Goal: Information Seeking & Learning: Learn about a topic

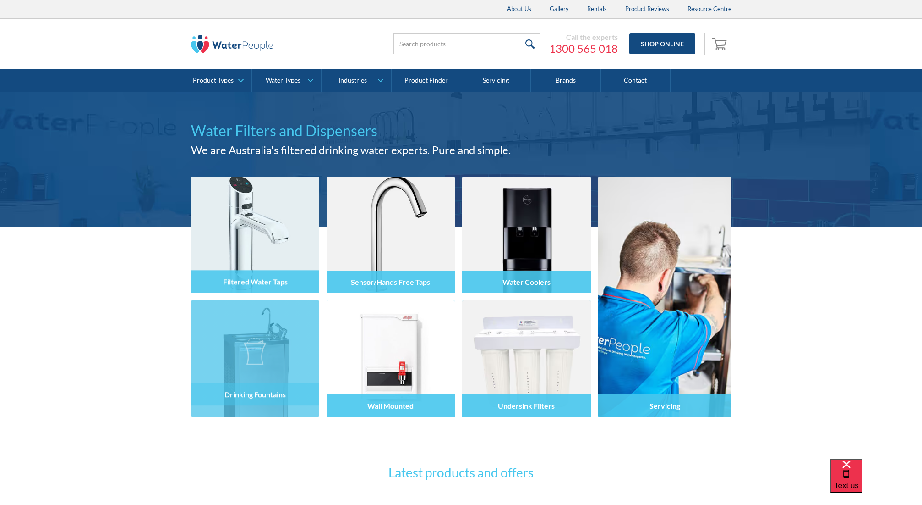
click at [266, 340] on div at bounding box center [255, 366] width 128 height 55
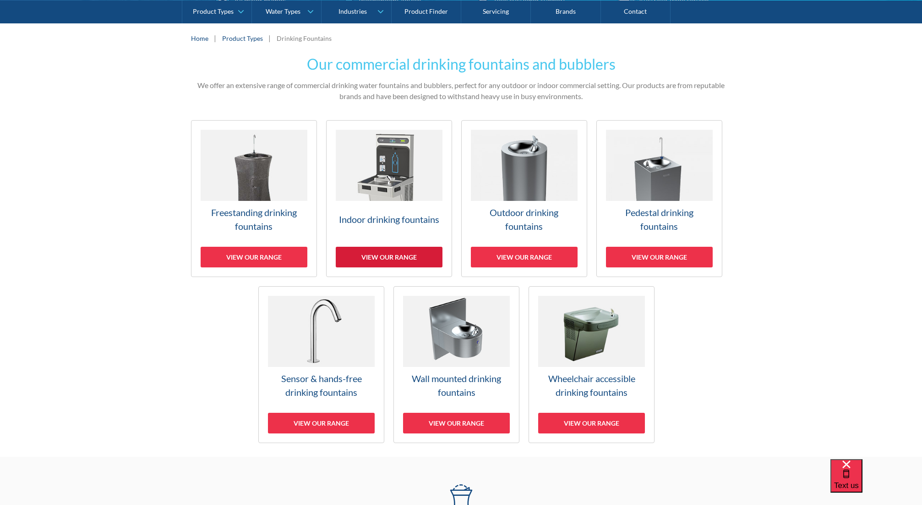
click at [368, 255] on div "View our range" at bounding box center [389, 257] width 107 height 21
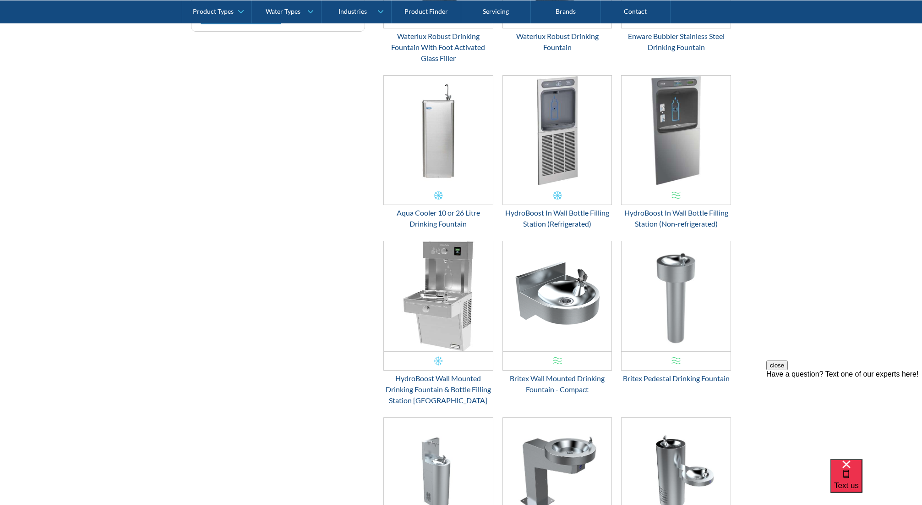
scroll to position [571, 0]
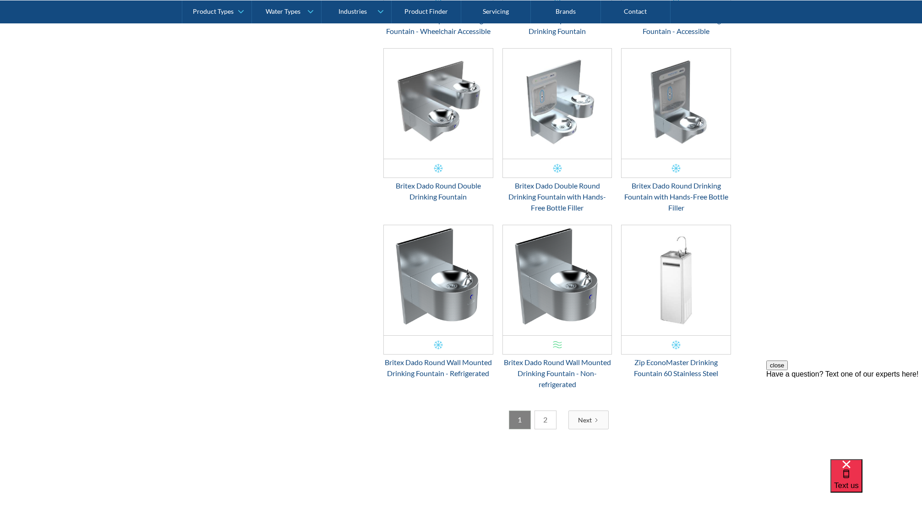
click at [591, 419] on div "Next" at bounding box center [585, 420] width 14 height 10
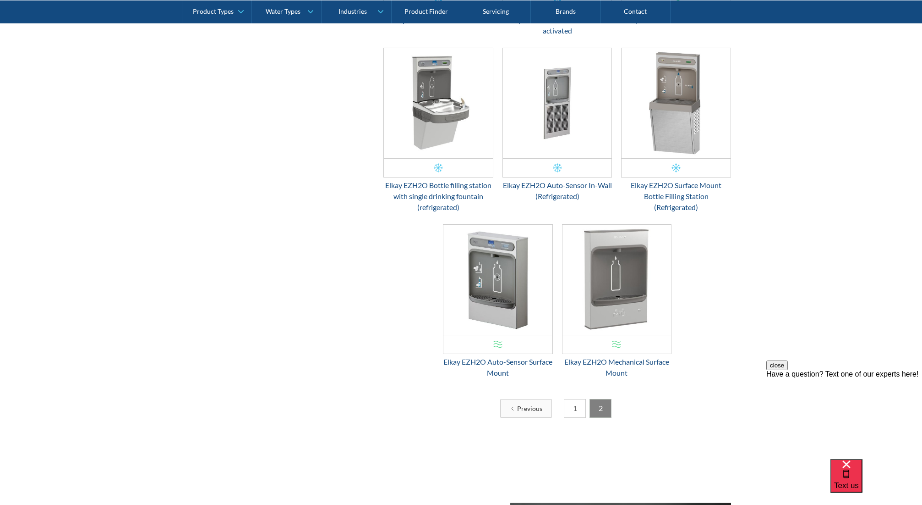
scroll to position [1202, 0]
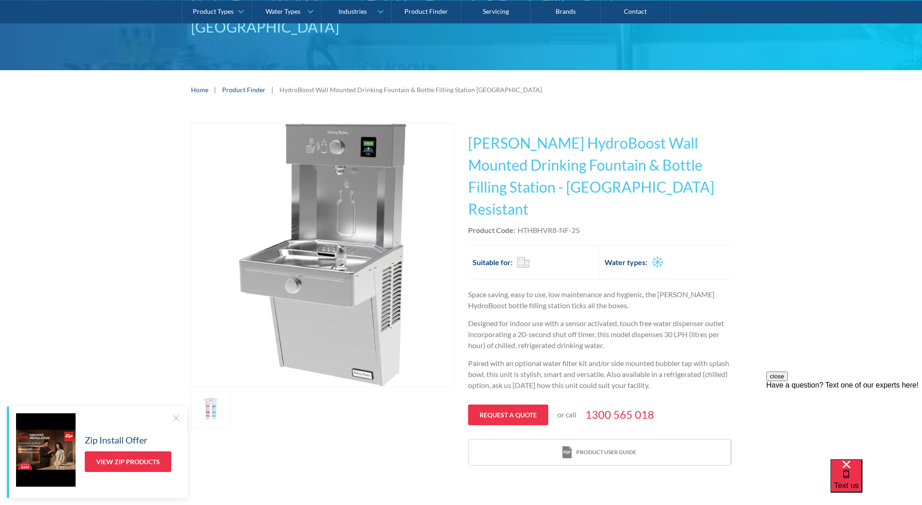
scroll to position [142, 0]
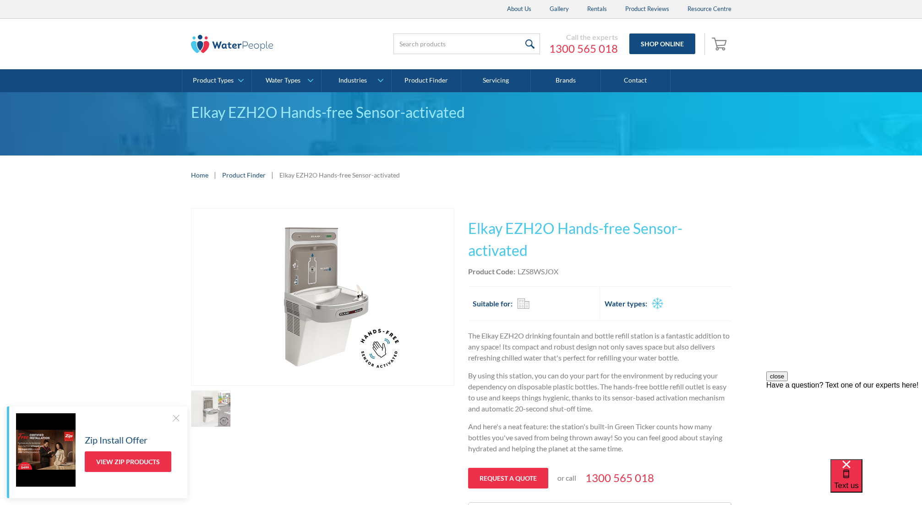
click at [354, 296] on img "open lightbox" at bounding box center [323, 296] width 176 height 176
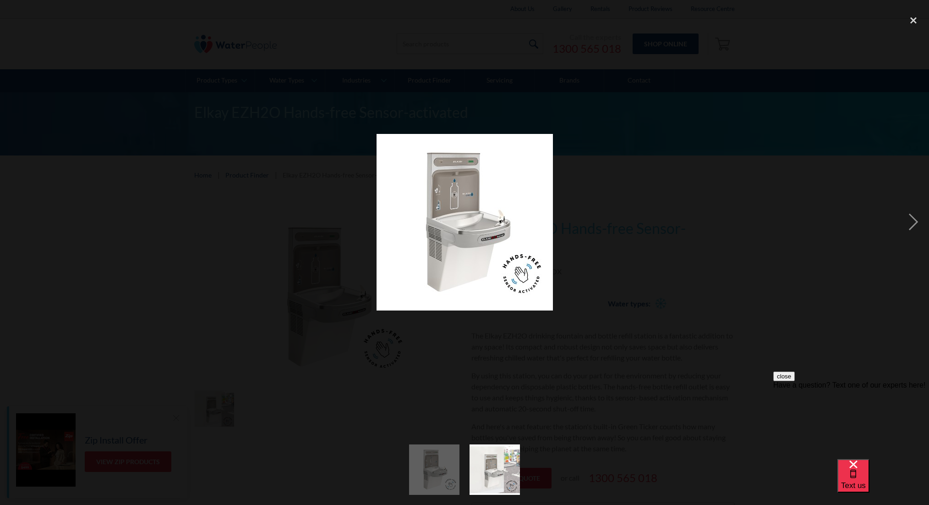
click at [507, 349] on div at bounding box center [464, 222] width 929 height 424
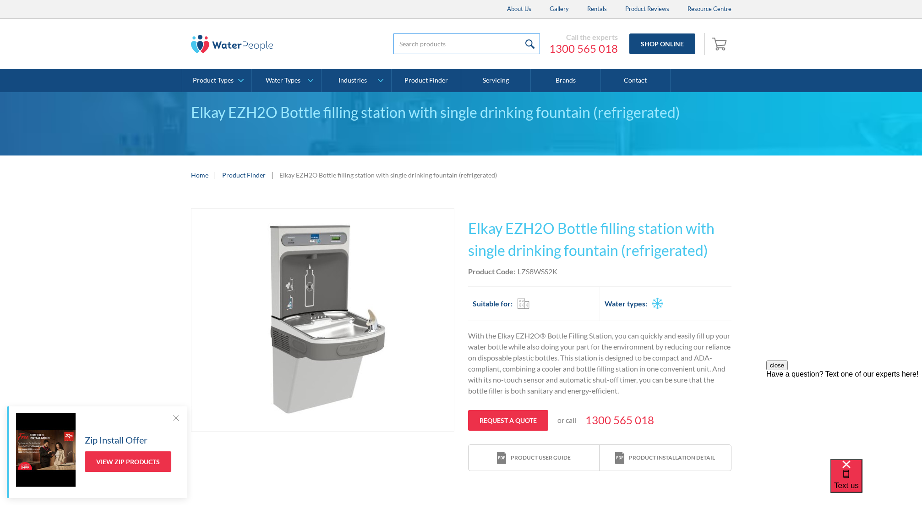
click at [454, 41] on input "search" at bounding box center [467, 43] width 147 height 21
type input "ezh2o"
click at [521, 33] on input "submit" at bounding box center [531, 43] width 20 height 21
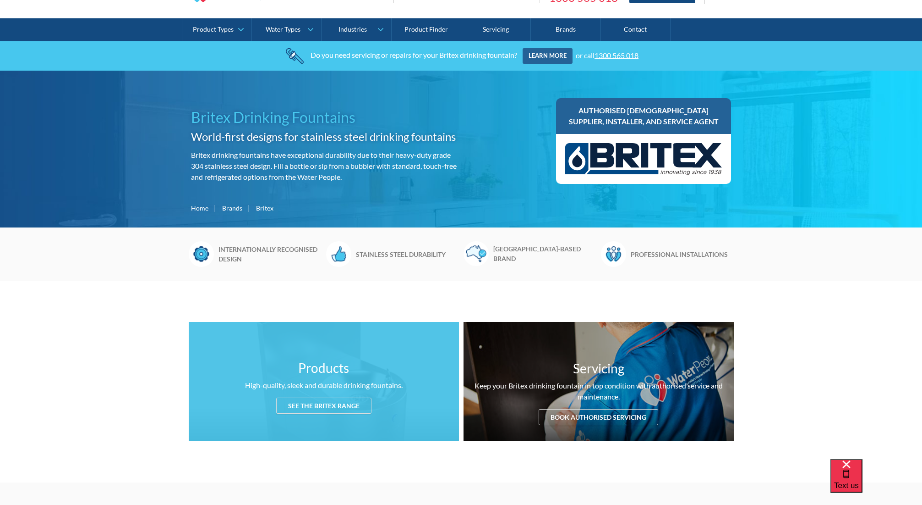
click at [322, 408] on div "See the Britex range" at bounding box center [323, 405] width 95 height 16
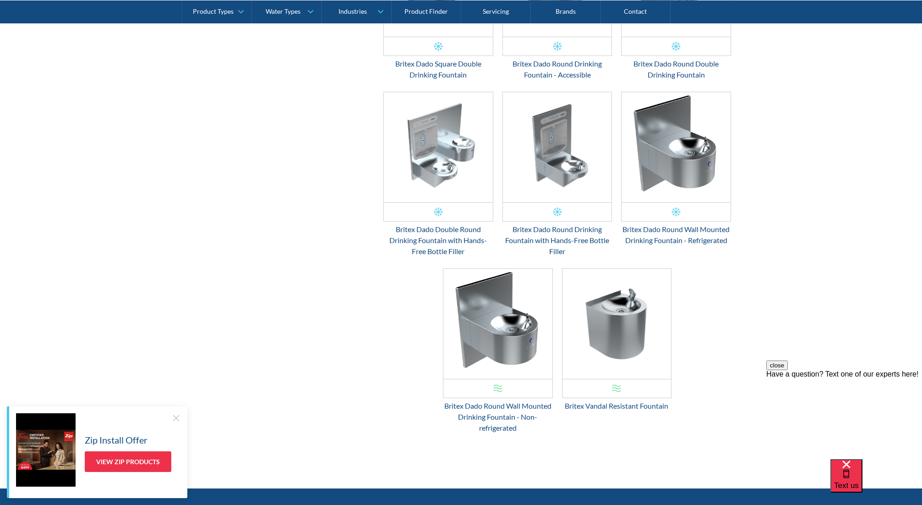
scroll to position [1924, 0]
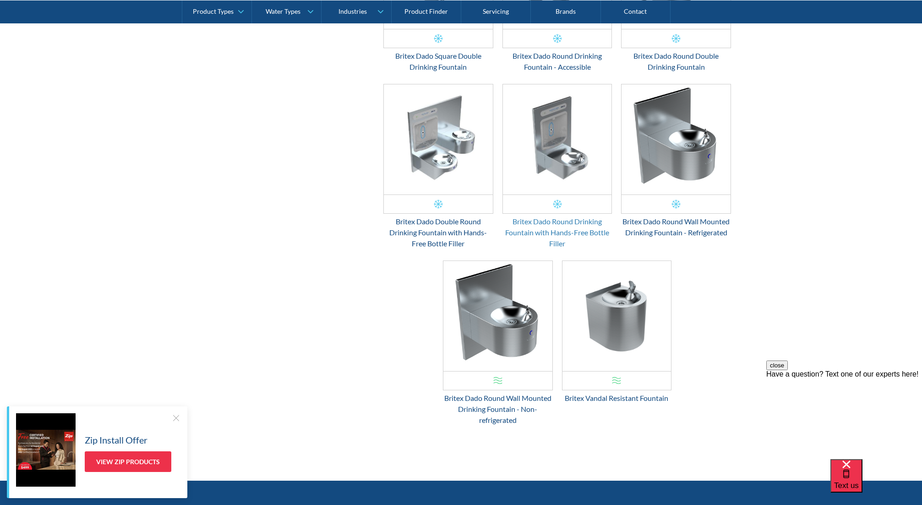
click at [533, 225] on div "Britex Dado Round Drinking Fountain with Hands-Free Bottle Filler" at bounding box center [558, 232] width 110 height 33
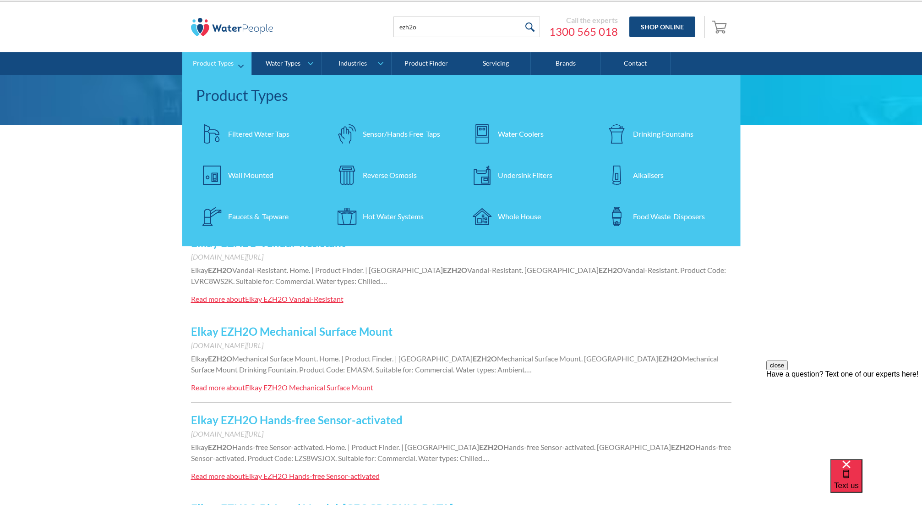
click at [629, 128] on div at bounding box center [617, 134] width 32 height 32
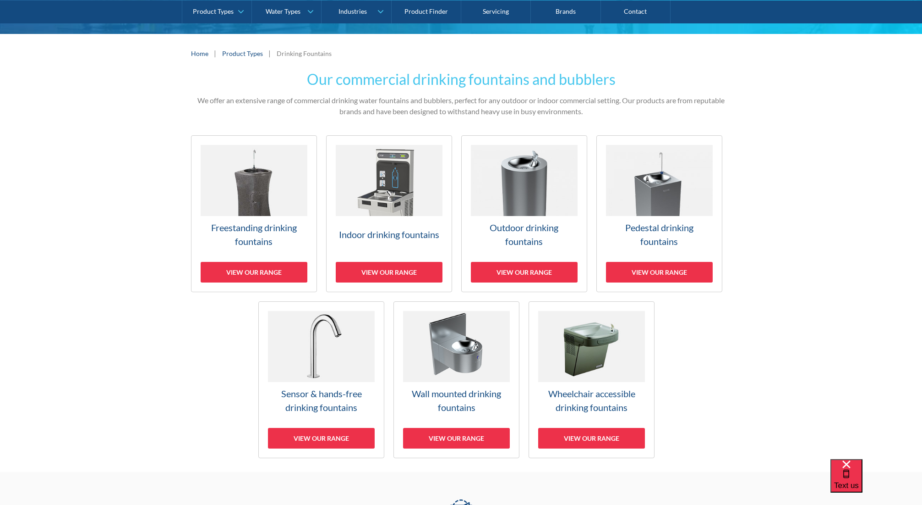
scroll to position [236, 0]
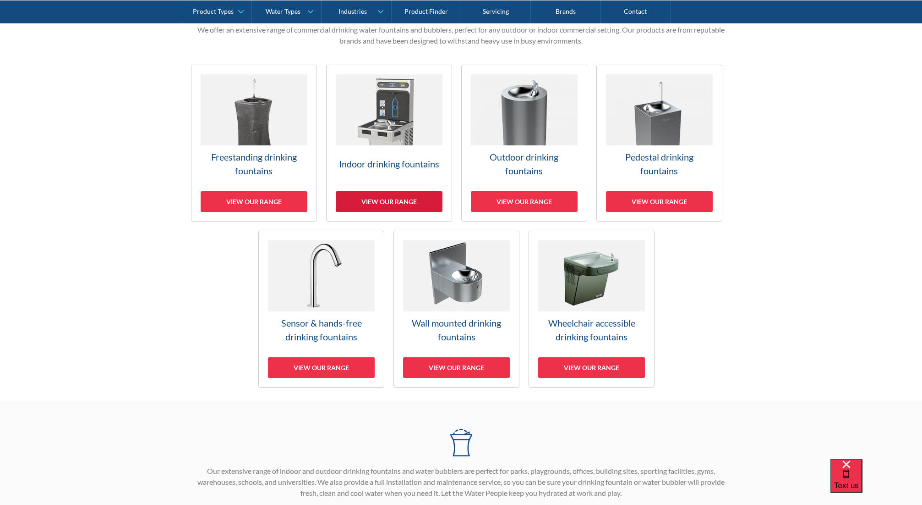
click at [376, 198] on div "View our range" at bounding box center [389, 201] width 107 height 21
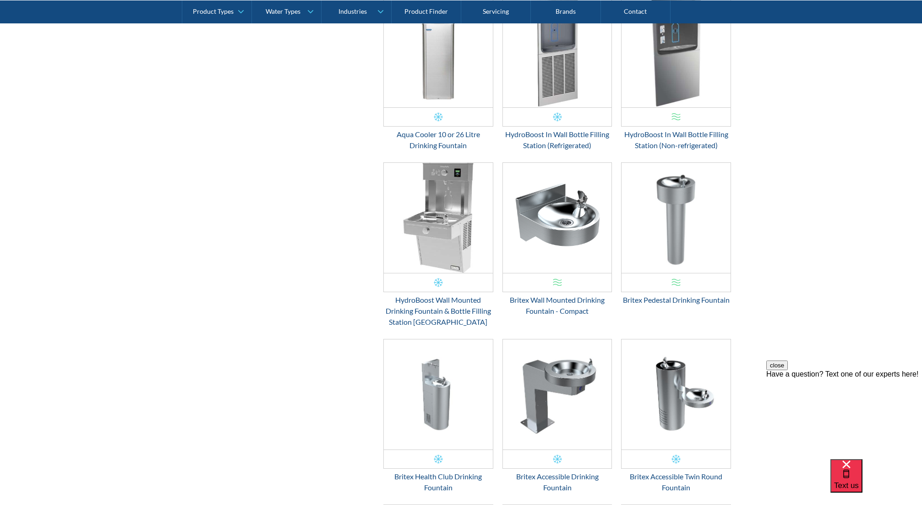
scroll to position [463, 0]
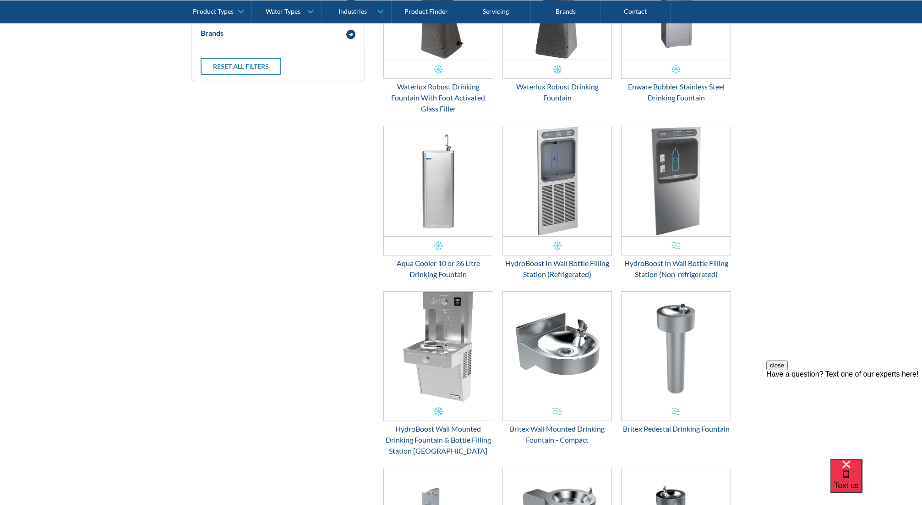
drag, startPoint x: 104, startPoint y: 151, endPoint x: 1, endPoint y: 159, distance: 102.9
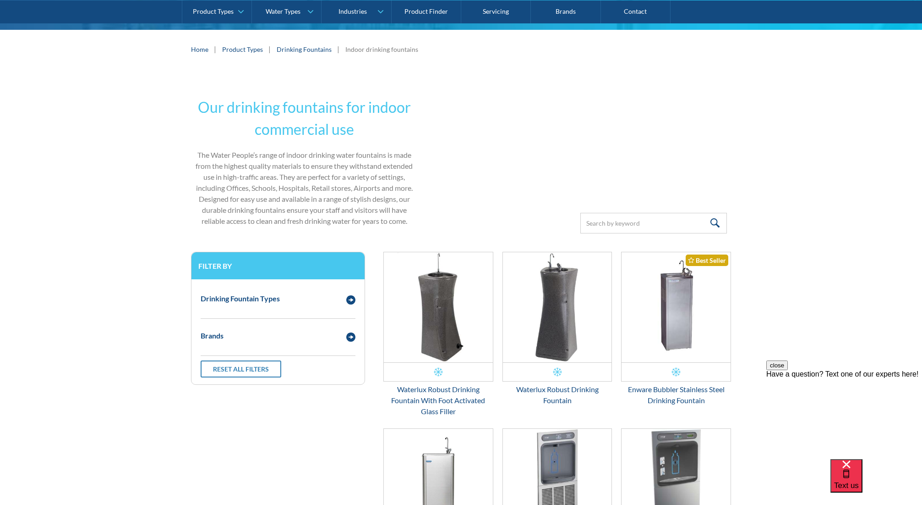
scroll to position [194, 0]
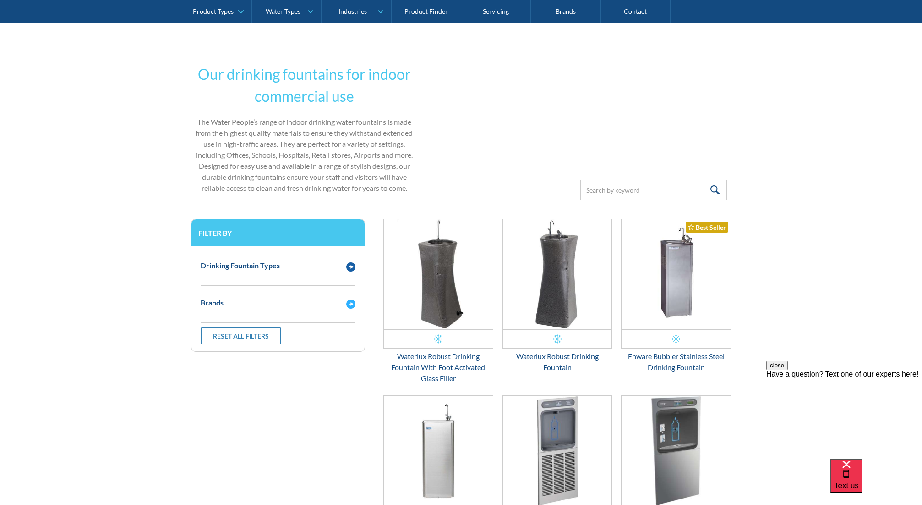
click at [300, 301] on div "Brands" at bounding box center [269, 302] width 146 height 11
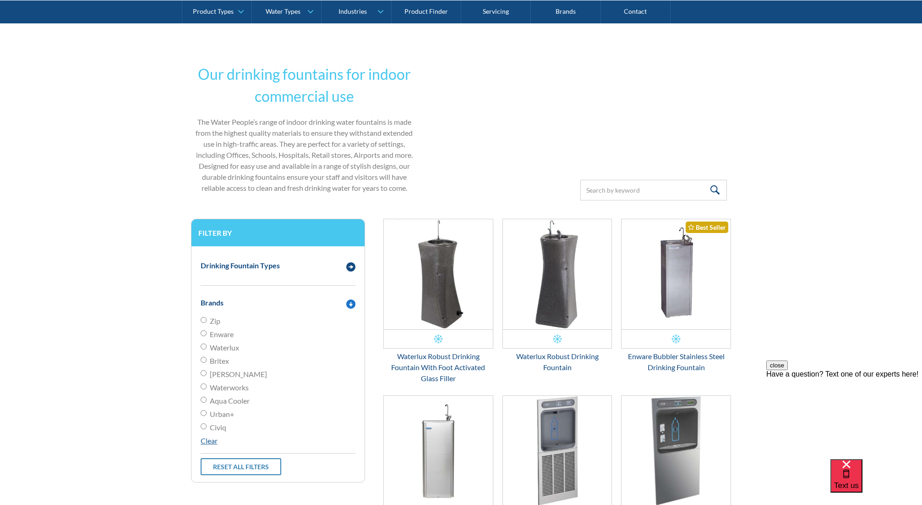
click at [324, 302] on div "Brands" at bounding box center [269, 302] width 146 height 11
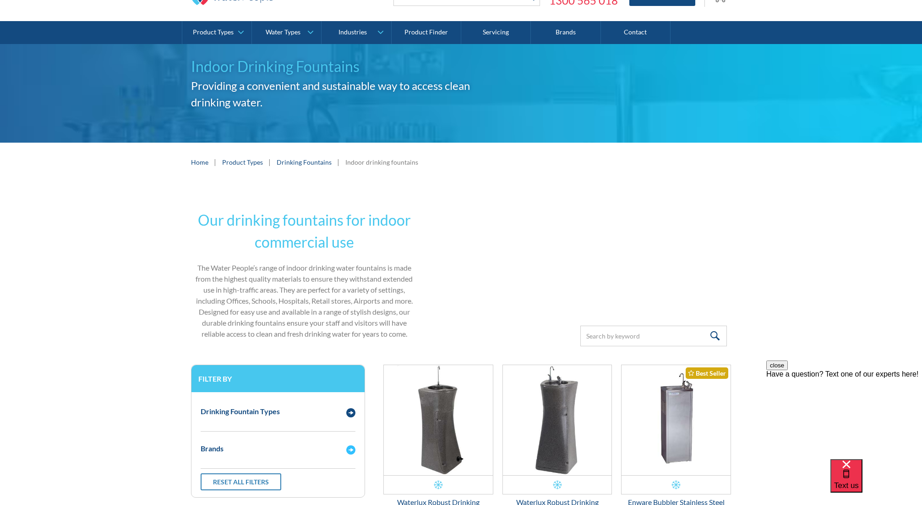
scroll to position [6, 0]
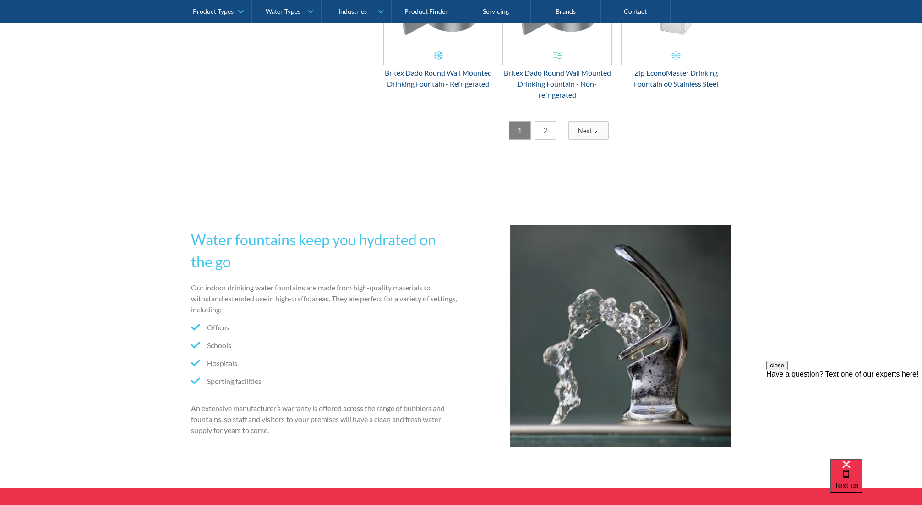
click at [608, 135] on link "Next" at bounding box center [589, 130] width 40 height 19
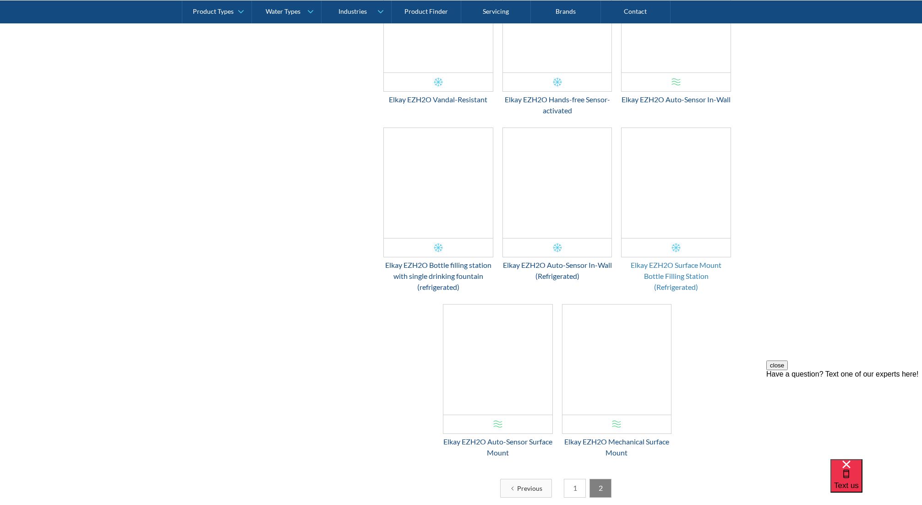
scroll to position [1143, 0]
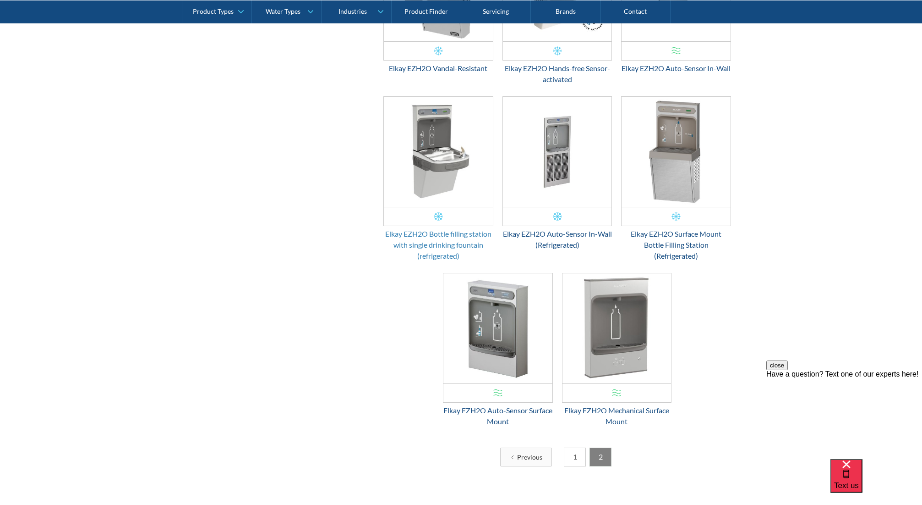
click at [442, 233] on div "Elkay EZH2O Bottle filling station with single drinking fountain (refrigerated)" at bounding box center [439, 244] width 110 height 33
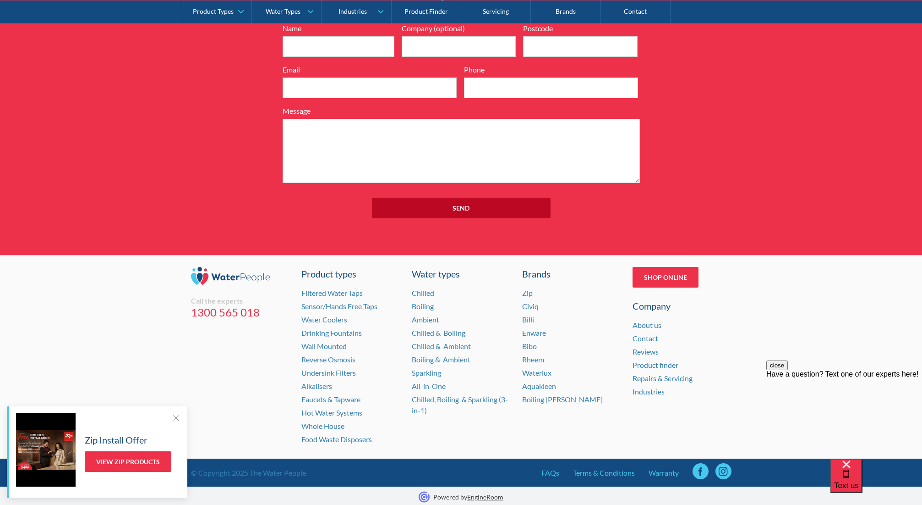
scroll to position [1050, 0]
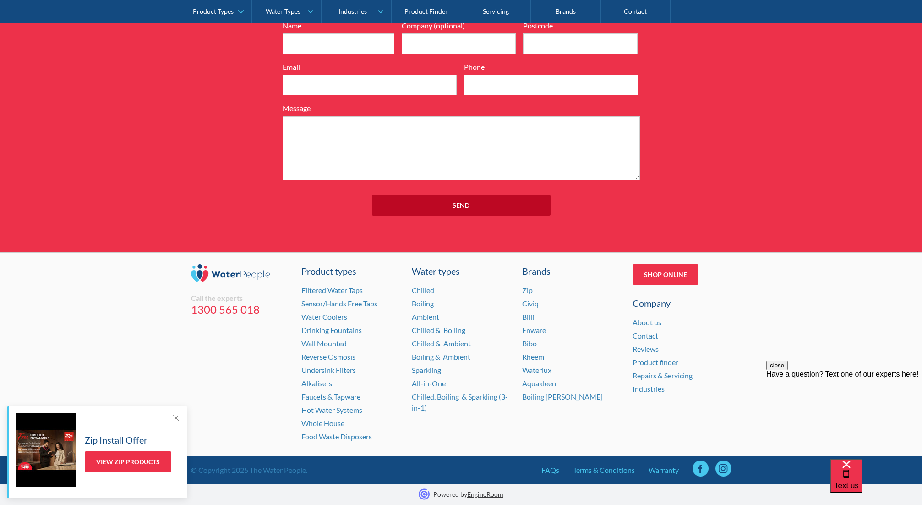
click at [268, 216] on div "Enquire Now 7199ebfc89469718eadd6f0c0345ca51cae17984353ea86a4a584a90323ec471d39…" at bounding box center [461, 102] width 922 height 300
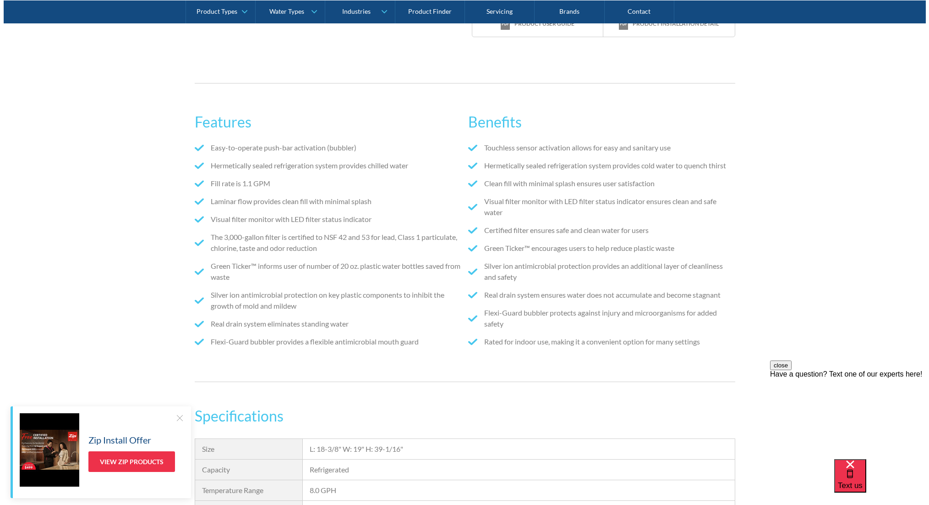
scroll to position [0, 0]
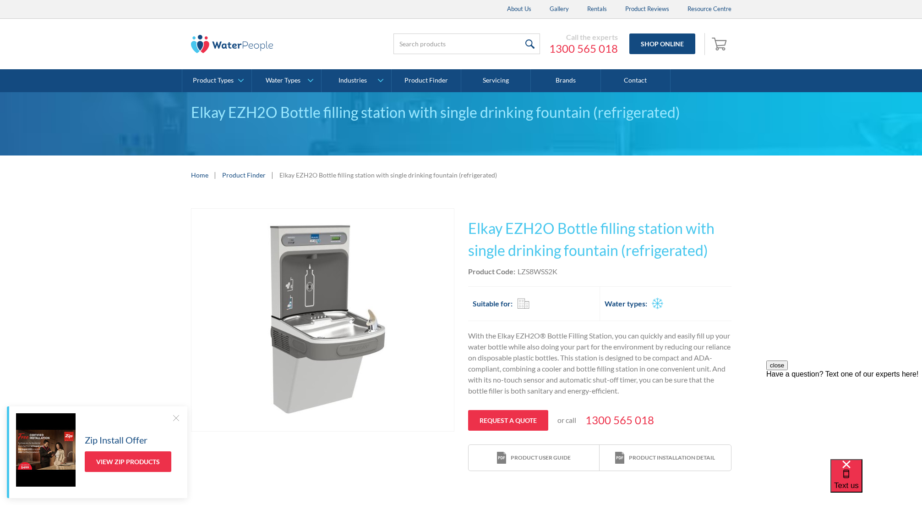
click at [274, 286] on img "open lightbox" at bounding box center [323, 319] width 222 height 222
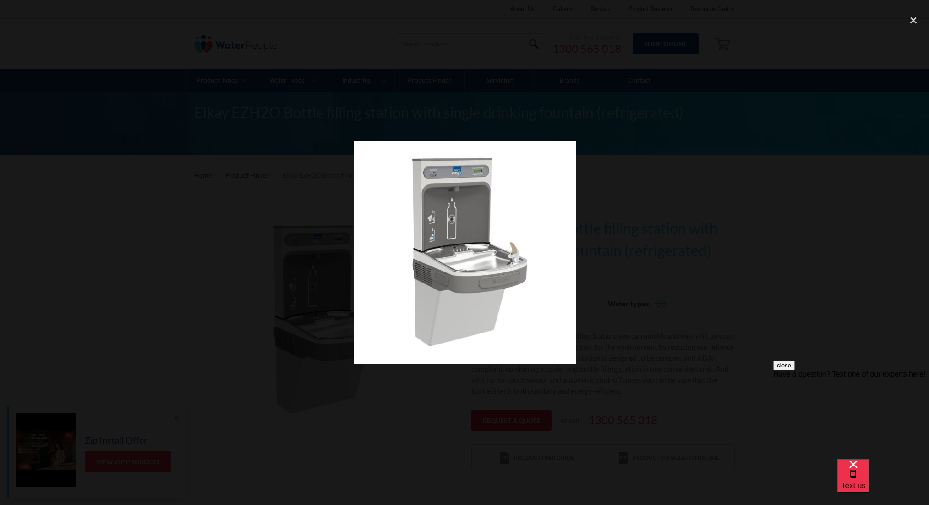
click at [236, 235] on div at bounding box center [464, 252] width 929 height 484
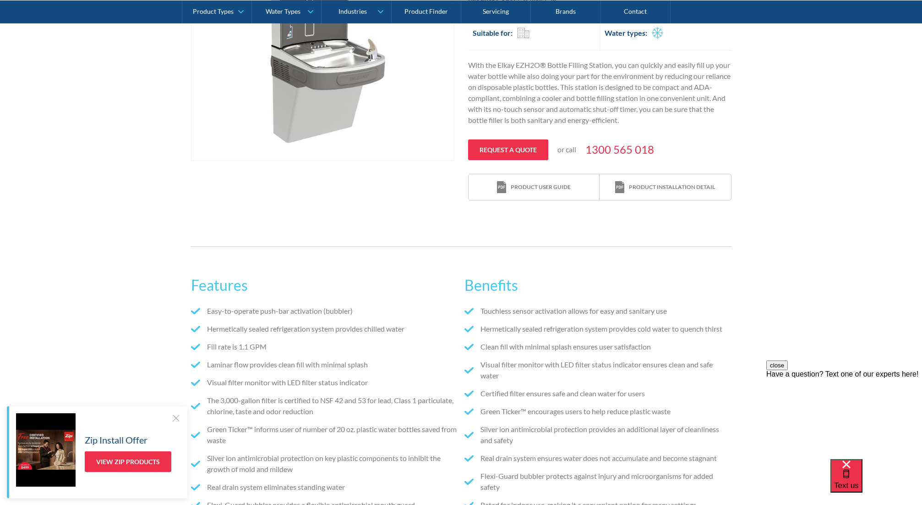
scroll to position [270, 0]
click at [537, 189] on div "Product user guide" at bounding box center [541, 187] width 60 height 8
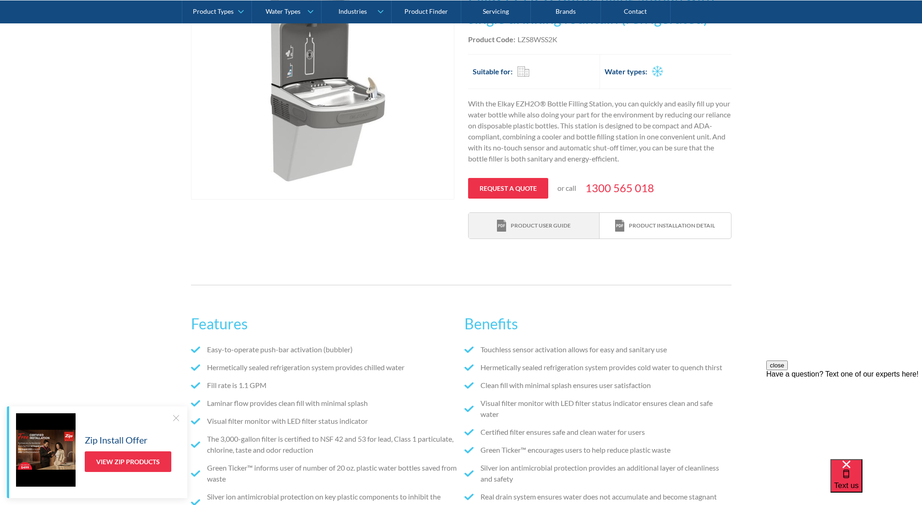
scroll to position [187, 0]
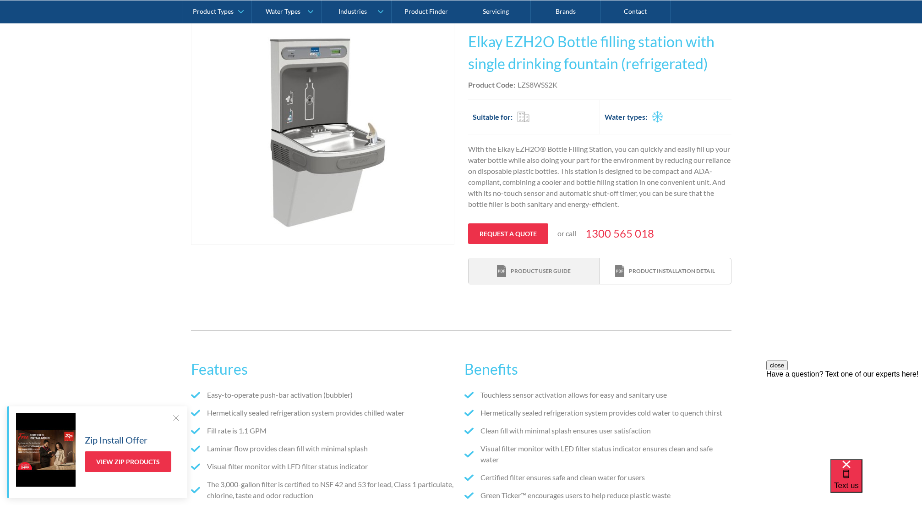
click at [561, 272] on div "Product user guide" at bounding box center [541, 271] width 60 height 8
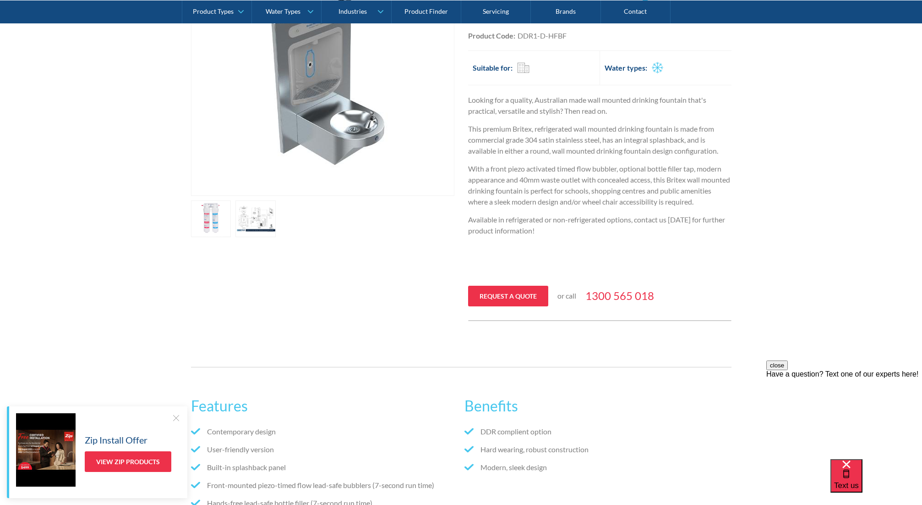
scroll to position [154, 0]
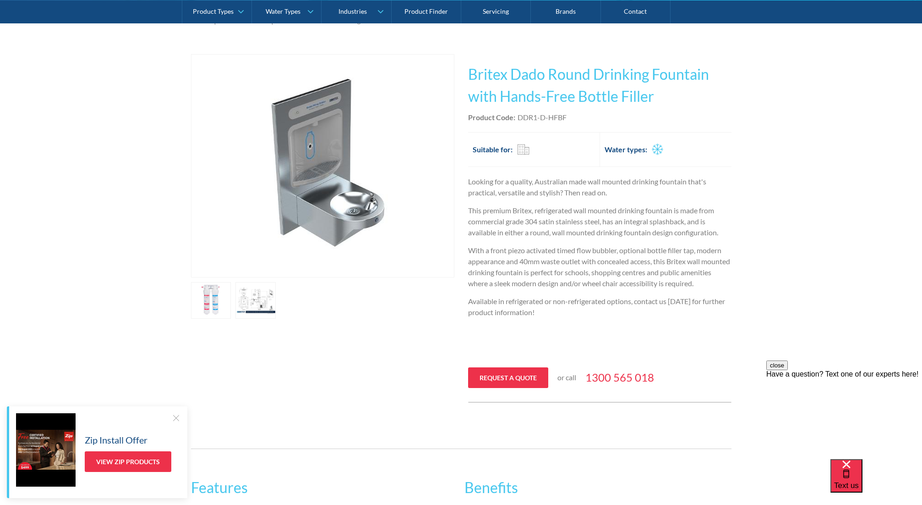
click at [215, 305] on link "open lightbox" at bounding box center [211, 300] width 40 height 37
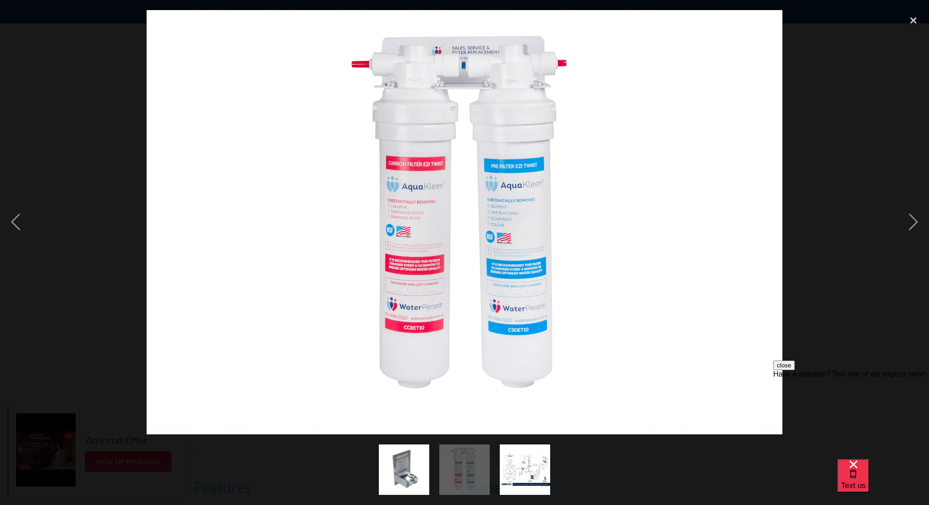
click at [472, 472] on img "show item 2 of 3" at bounding box center [465, 469] width 76 height 50
click at [521, 470] on img "show item 3 of 3" at bounding box center [525, 469] width 50 height 50
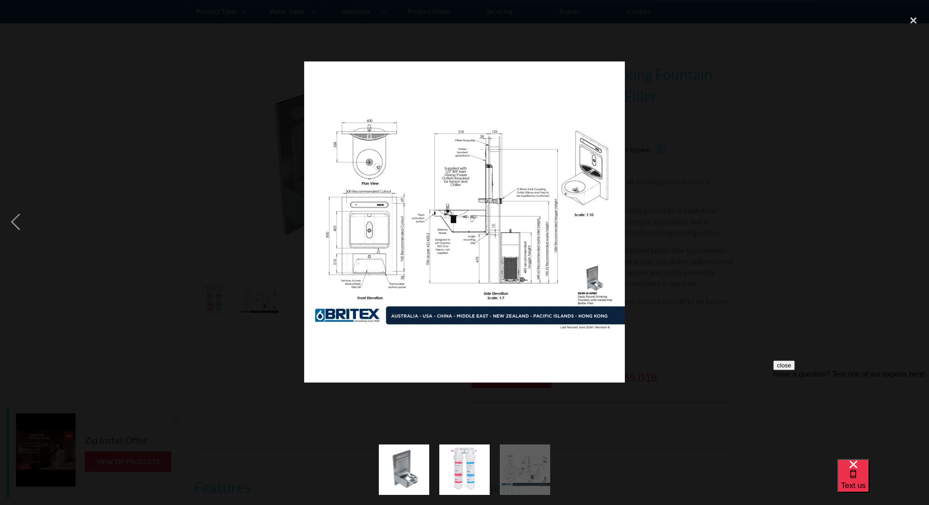
click at [406, 465] on img "show item 1 of 3" at bounding box center [404, 469] width 50 height 50
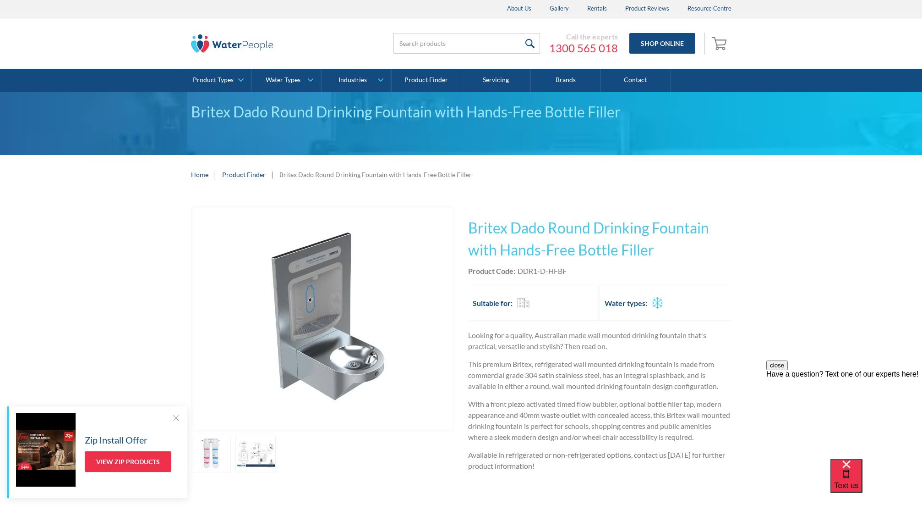
scroll to position [0, 0]
